Goal: Navigation & Orientation: Understand site structure

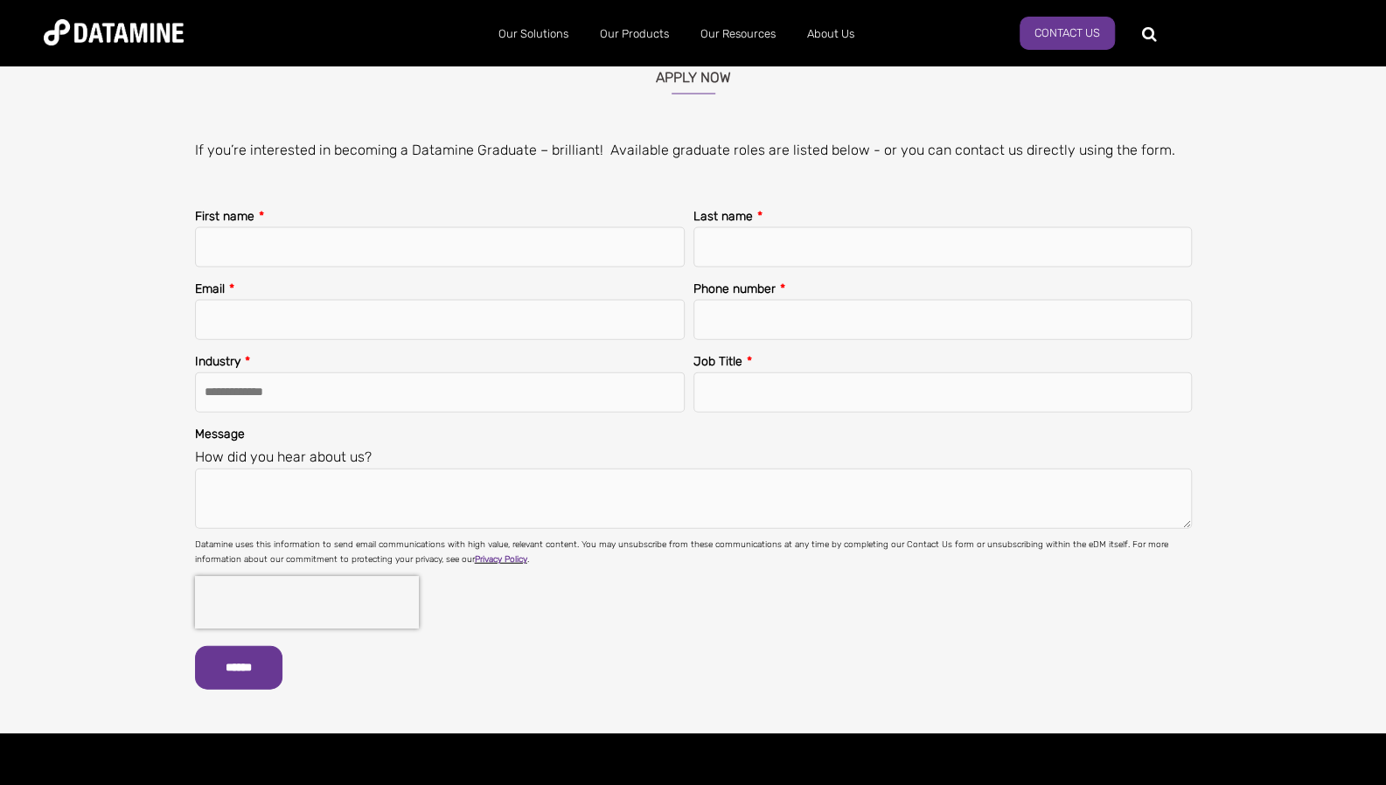
scroll to position [2285, 0]
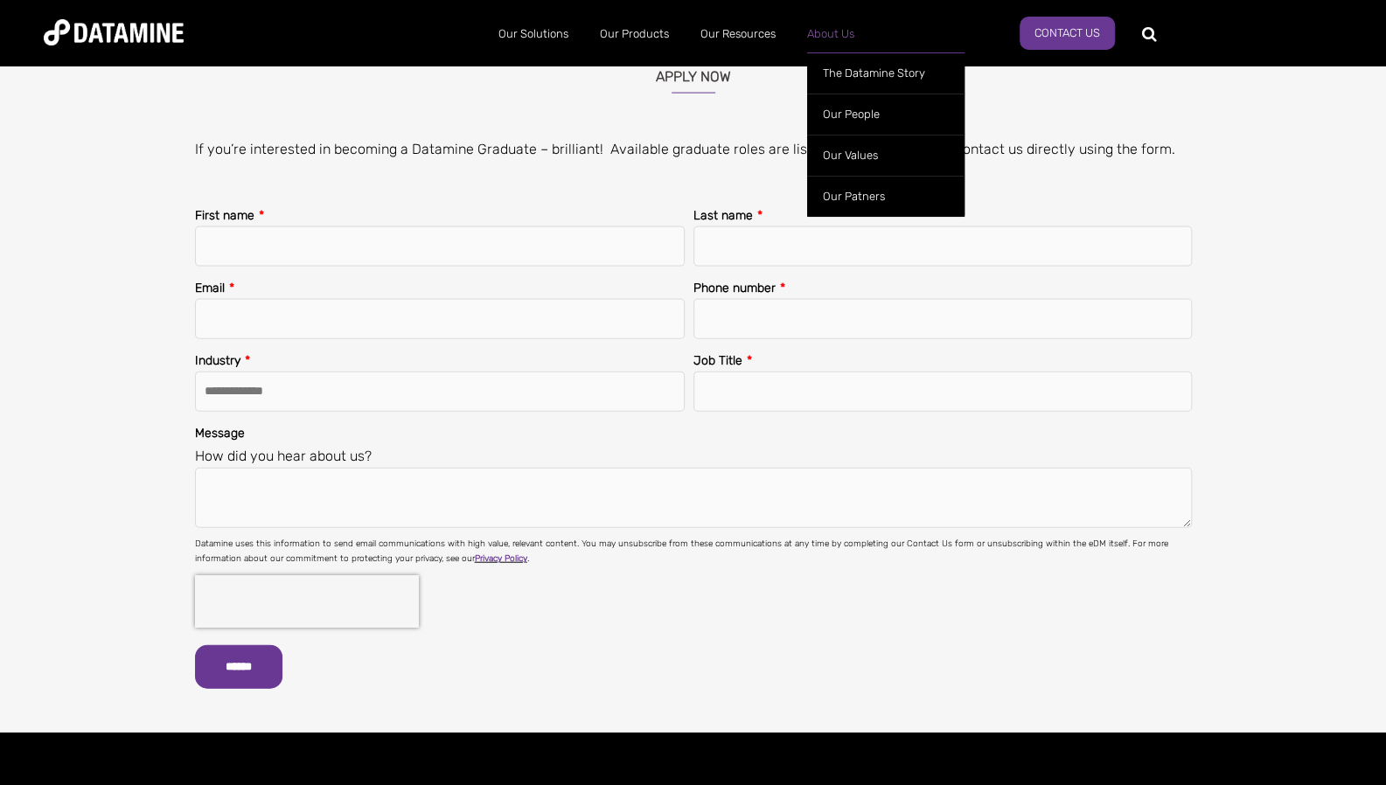
click at [843, 32] on link "About Us" at bounding box center [830, 33] width 79 height 45
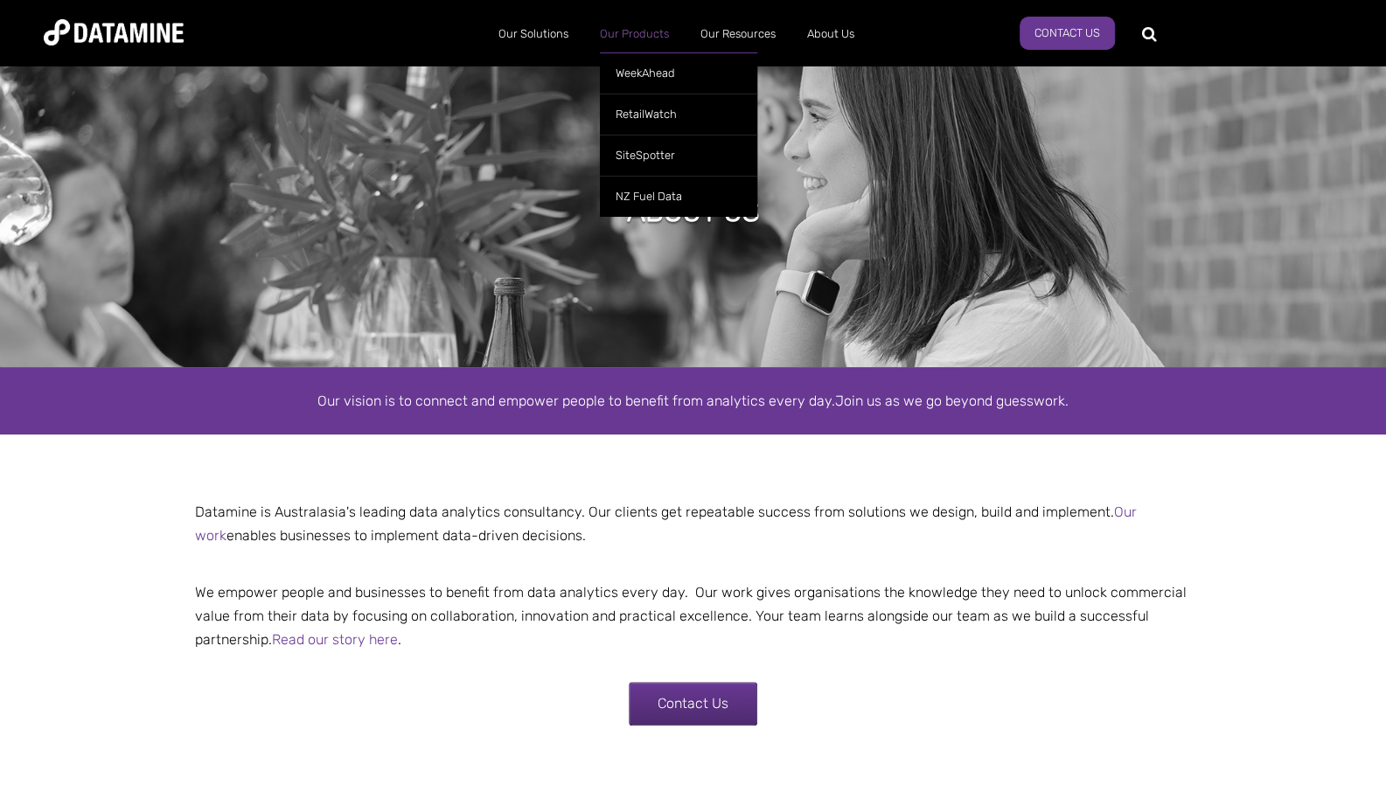
click at [630, 31] on link "Our Products" at bounding box center [634, 33] width 101 height 45
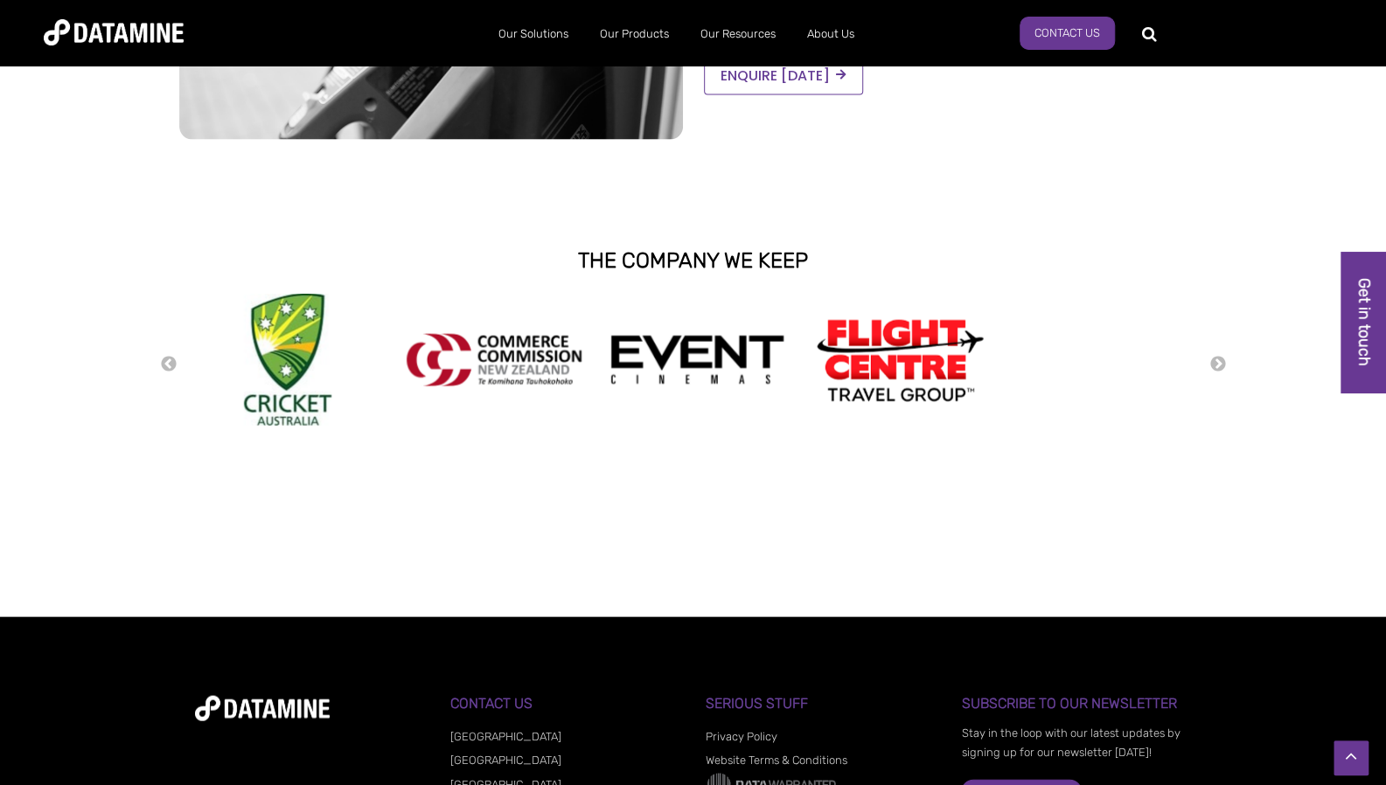
scroll to position [2116, 0]
